Goal: Register for event/course

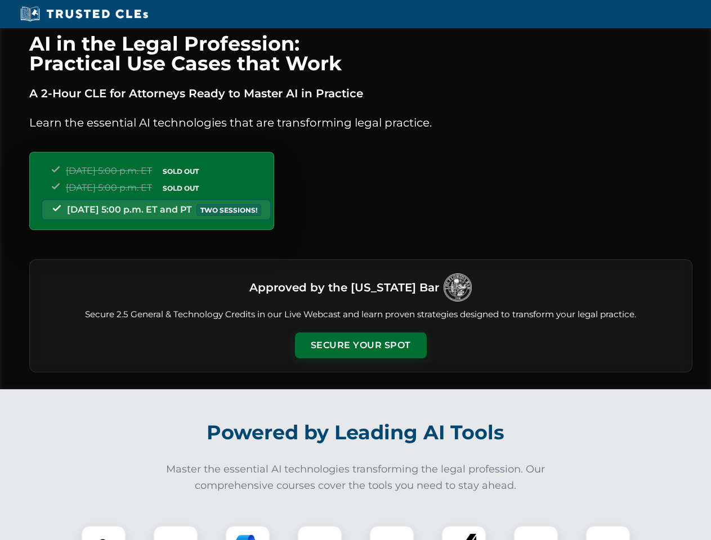
click at [360, 346] on button "Secure Your Spot" at bounding box center [361, 346] width 132 height 26
click at [104, 533] on img at bounding box center [103, 548] width 33 height 33
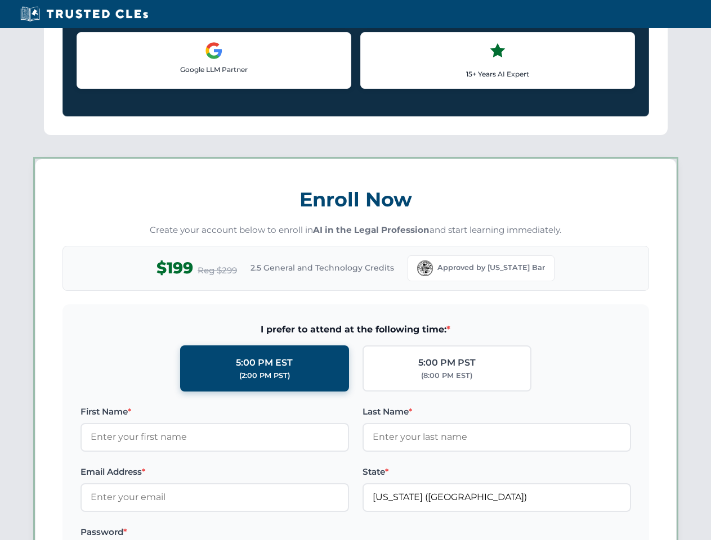
click at [248, 533] on label "Password *" at bounding box center [214, 533] width 268 height 14
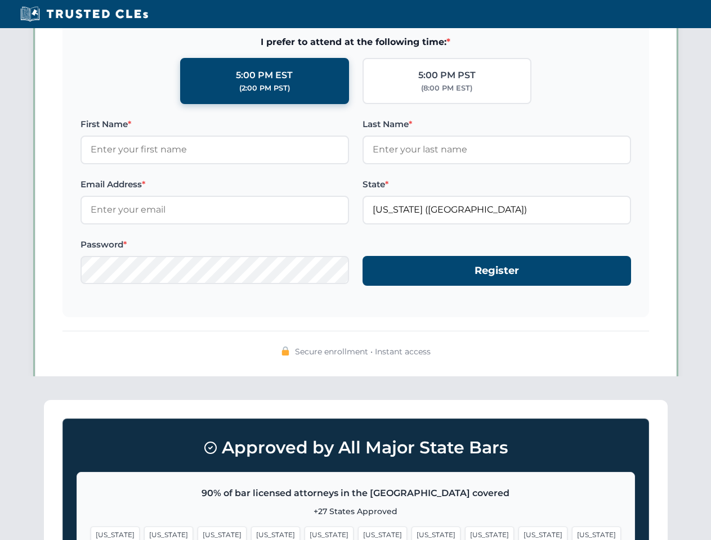
click at [518, 533] on span "[US_STATE]" at bounding box center [542, 535] width 49 height 16
